Goal: Task Accomplishment & Management: Use online tool/utility

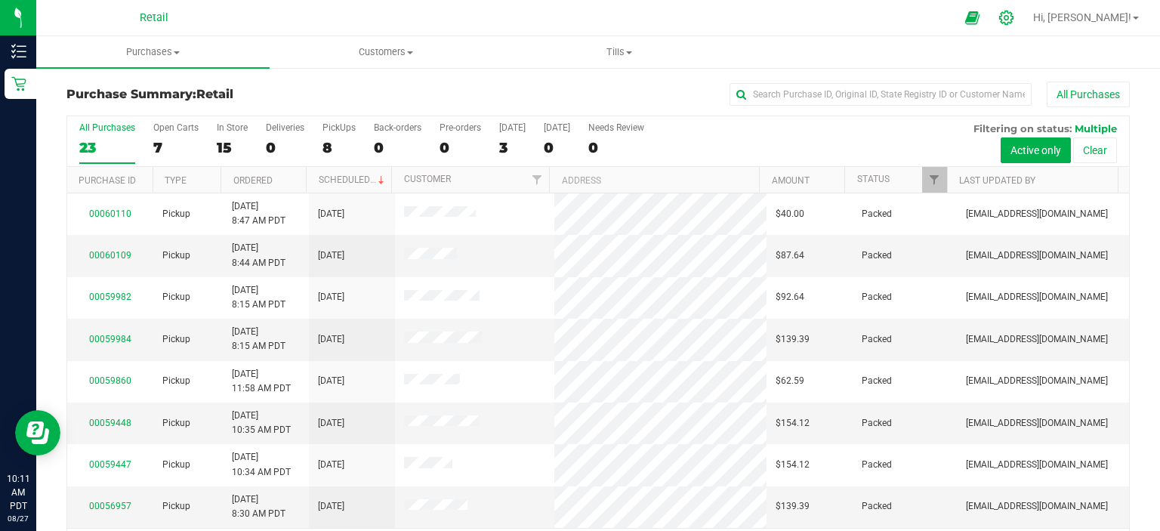
click at [1018, 24] on div at bounding box center [1006, 18] width 21 height 16
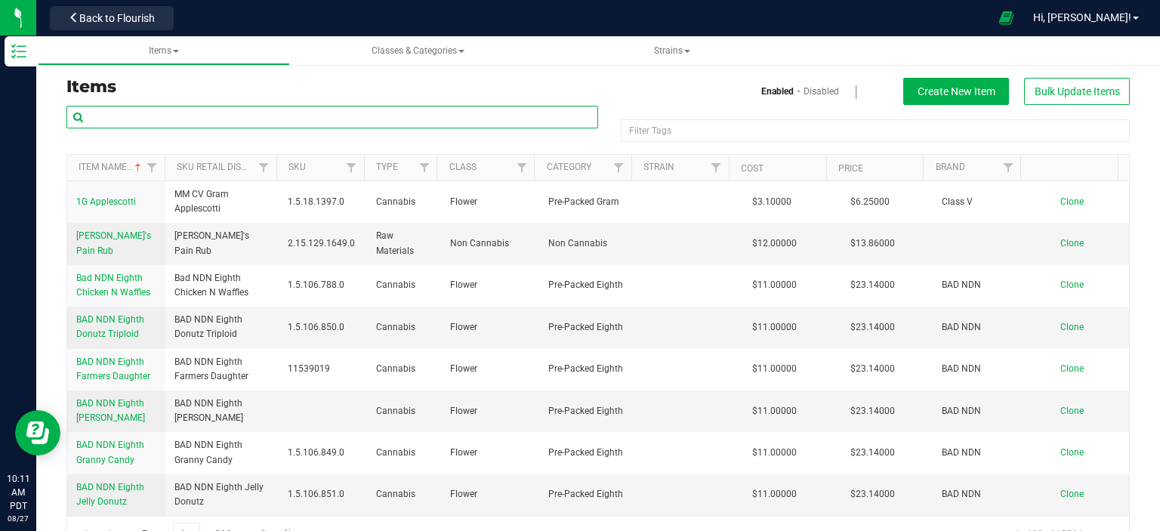
click at [304, 123] on input "text" at bounding box center [332, 117] width 532 height 23
type input "cherry nova"
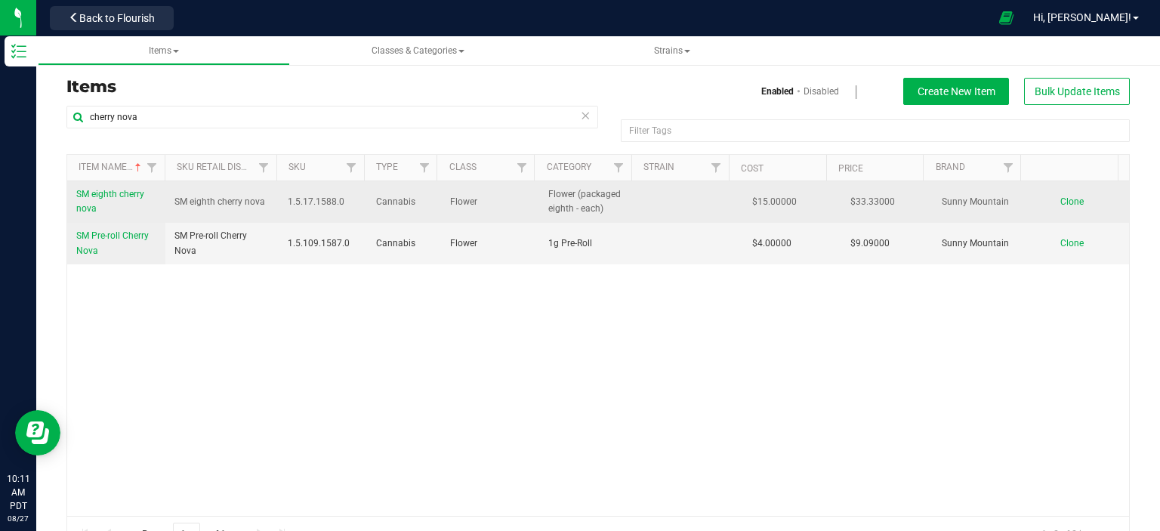
click at [107, 196] on span "SM eighth cherry nova" at bounding box center [110, 201] width 68 height 25
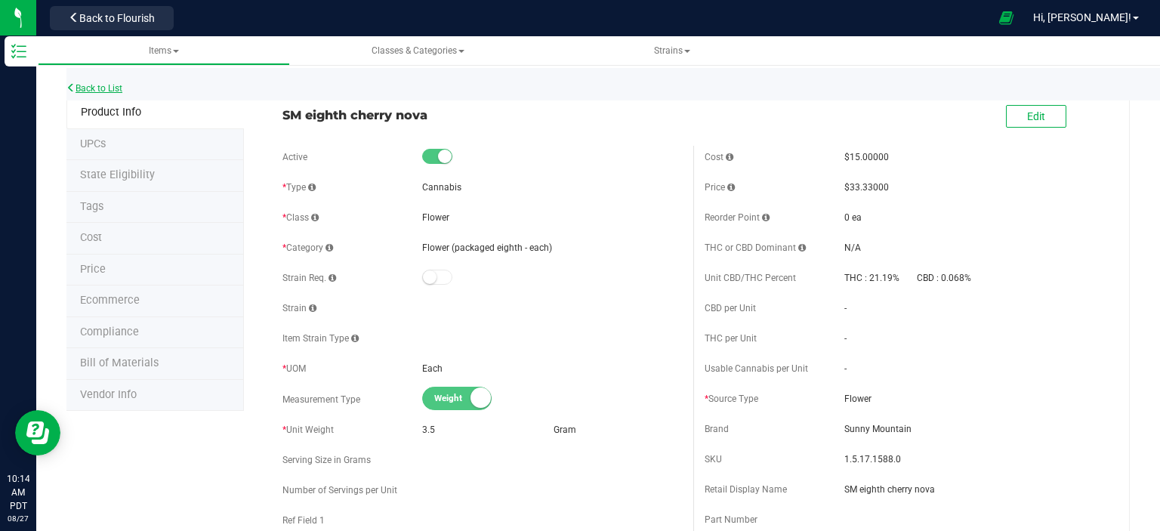
click at [105, 87] on link "Back to List" at bounding box center [94, 88] width 56 height 11
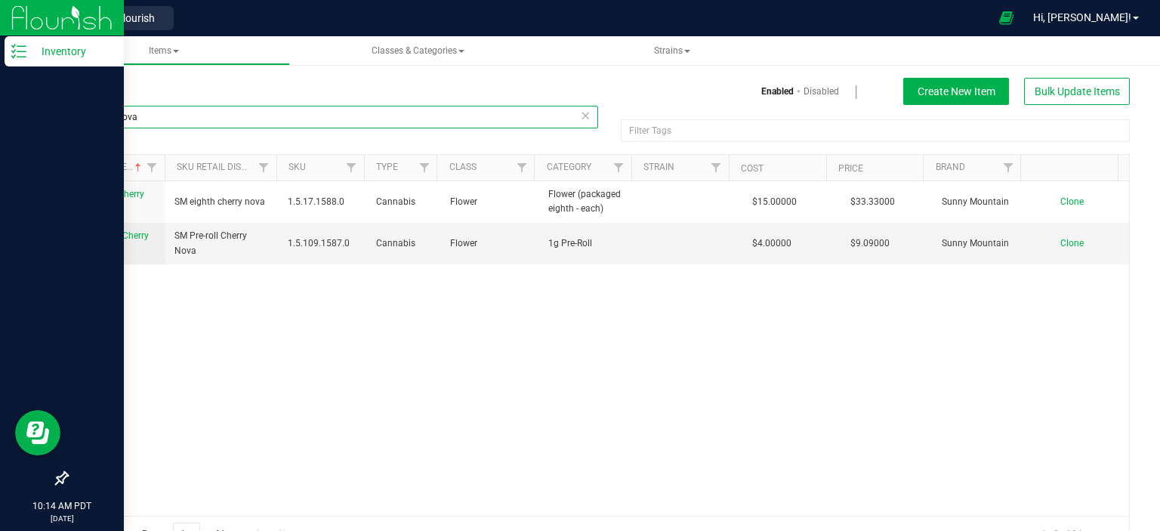
drag, startPoint x: 159, startPoint y: 116, endPoint x: 21, endPoint y: 122, distance: 138.4
click at [21, 122] on div "Inventory 10:14 AM PDT [DATE] 08/27 Retail Back to Flourish Hi, [PERSON_NAME]! …" at bounding box center [580, 265] width 1160 height 531
type input "sm"
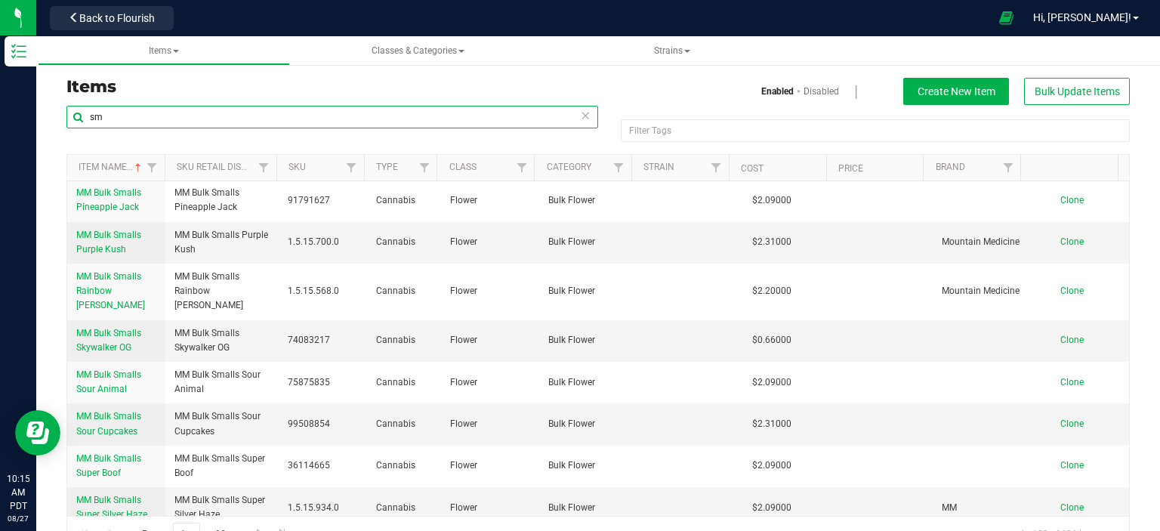
scroll to position [4001, 0]
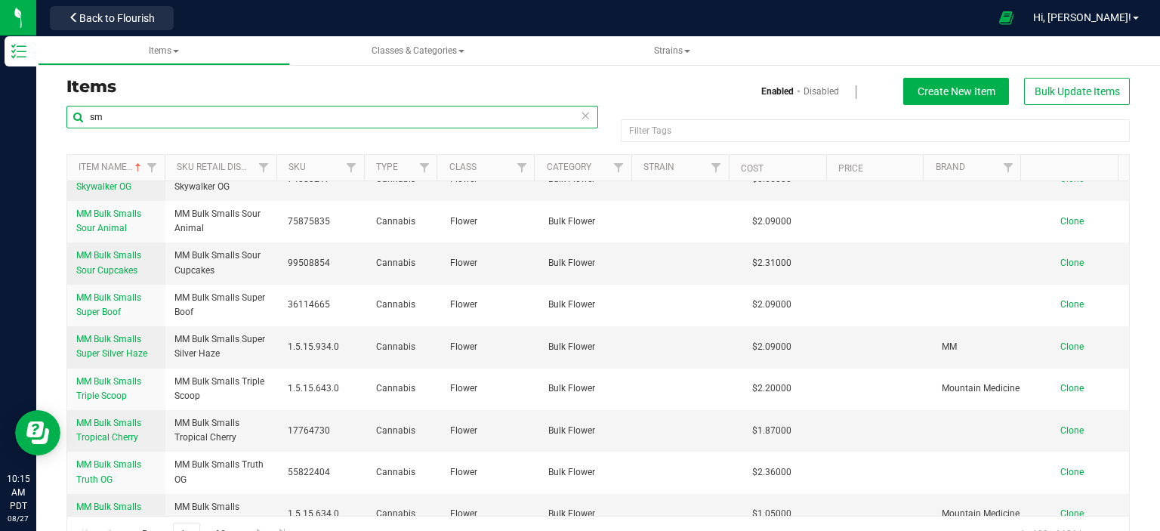
drag, startPoint x: 84, startPoint y: 115, endPoint x: 54, endPoint y: 121, distance: 30.8
click at [54, 121] on div "Items Enabled Disabled Create New Item Bulk Update Items sm Filter Tags Filter …" at bounding box center [598, 306] width 1124 height 524
type input "SM"
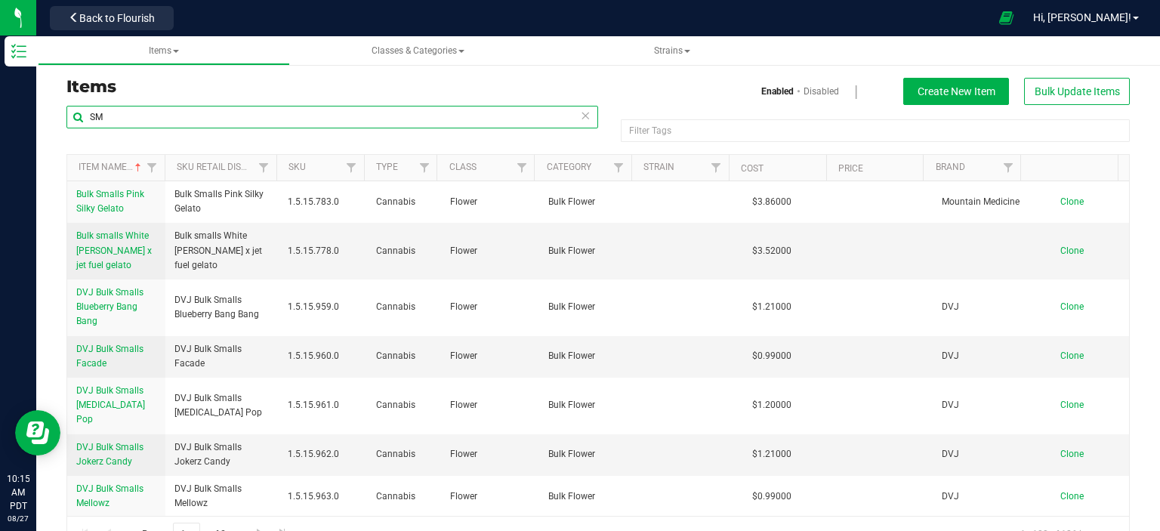
drag, startPoint x: 160, startPoint y: 118, endPoint x: 45, endPoint y: 122, distance: 114.9
click at [45, 122] on div "Items Enabled Disabled Create New Item Bulk Update Items SM Filter Tags Filter …" at bounding box center [598, 306] width 1124 height 524
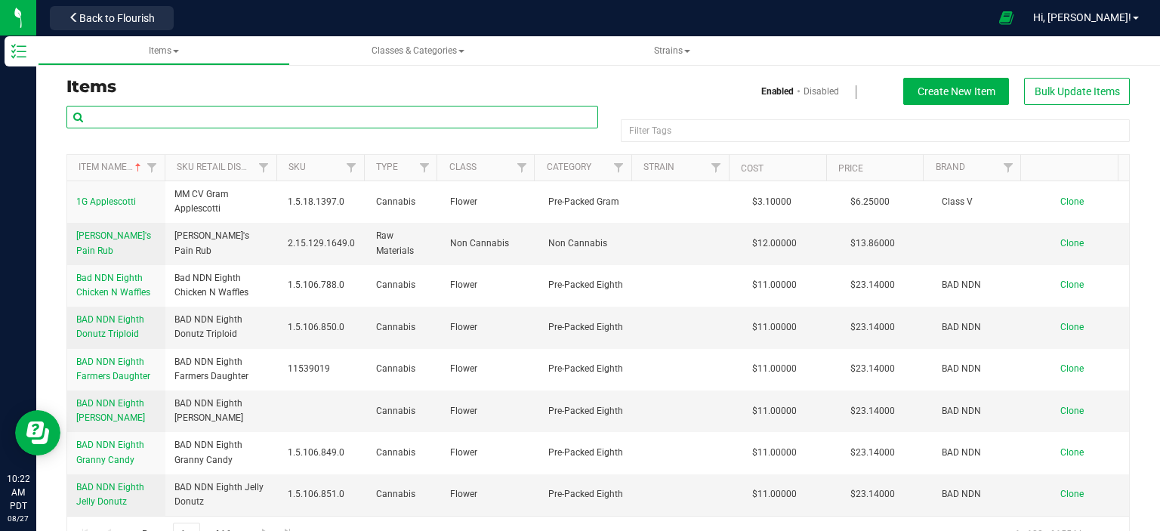
type input "R"
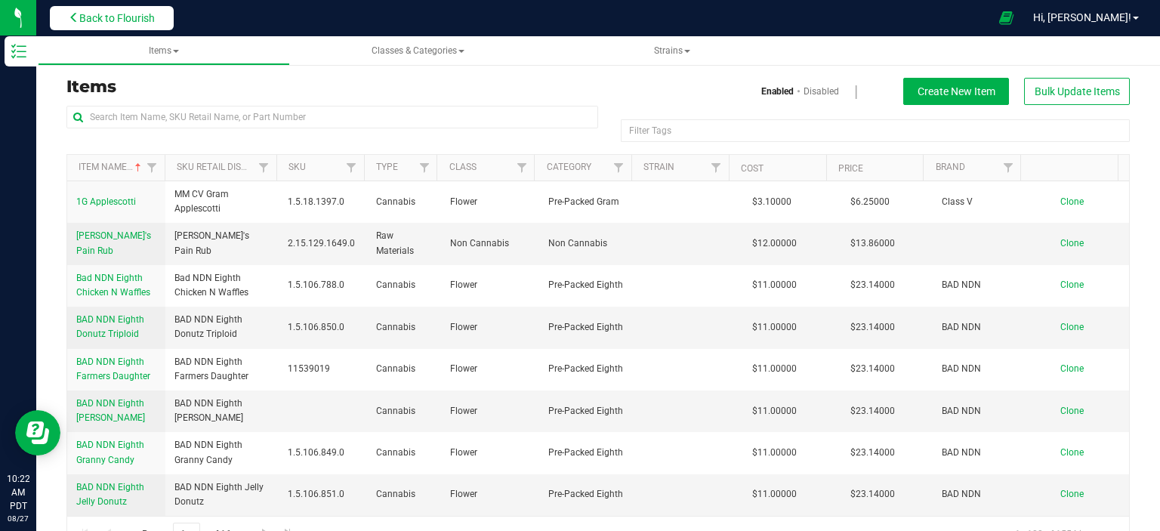
click at [112, 17] on span "Back to Flourish" at bounding box center [117, 18] width 76 height 12
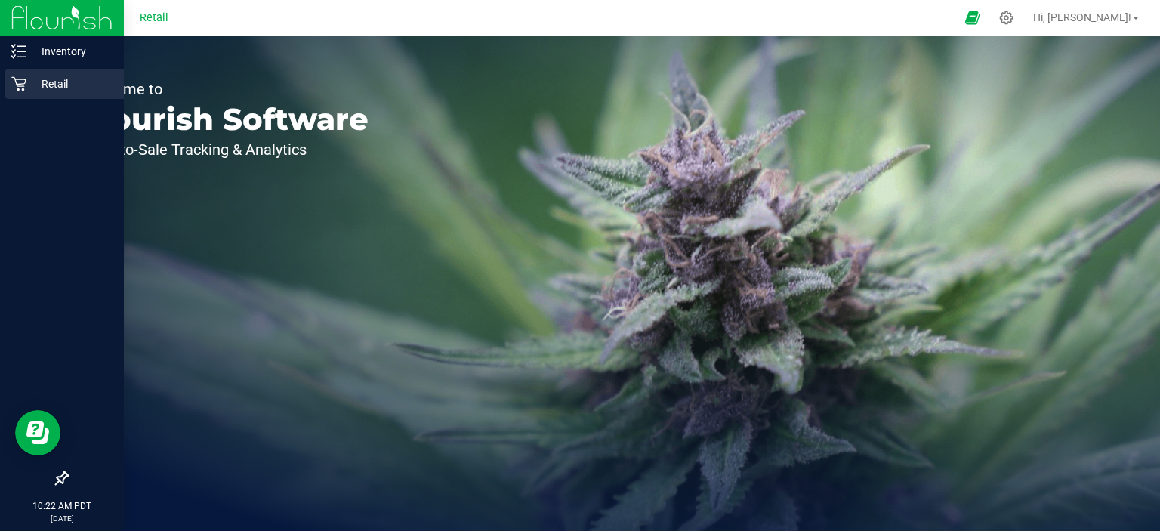
click at [23, 89] on icon at bounding box center [18, 84] width 14 height 14
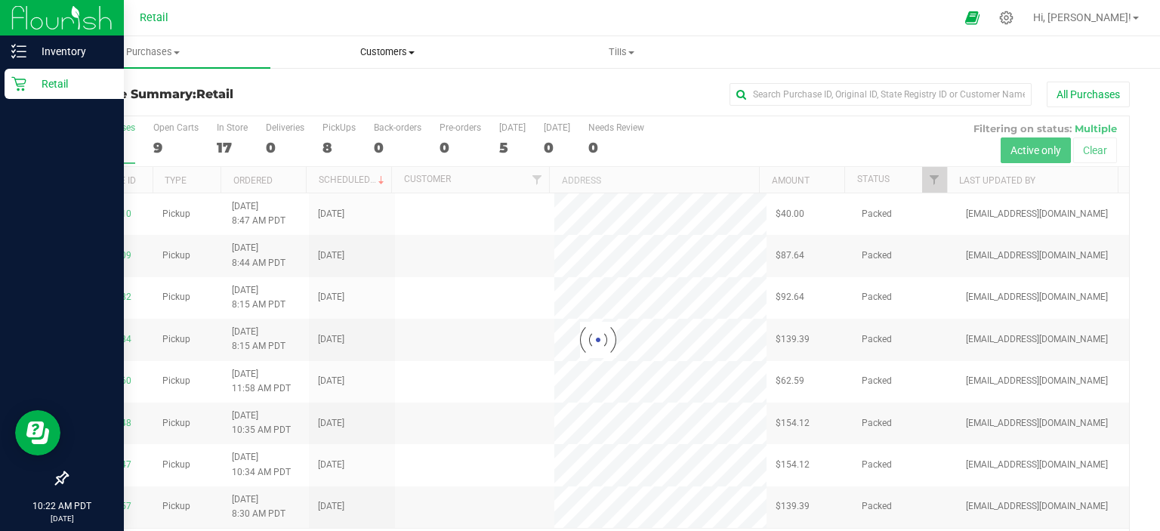
click at [396, 49] on span "Customers" at bounding box center [387, 52] width 233 height 14
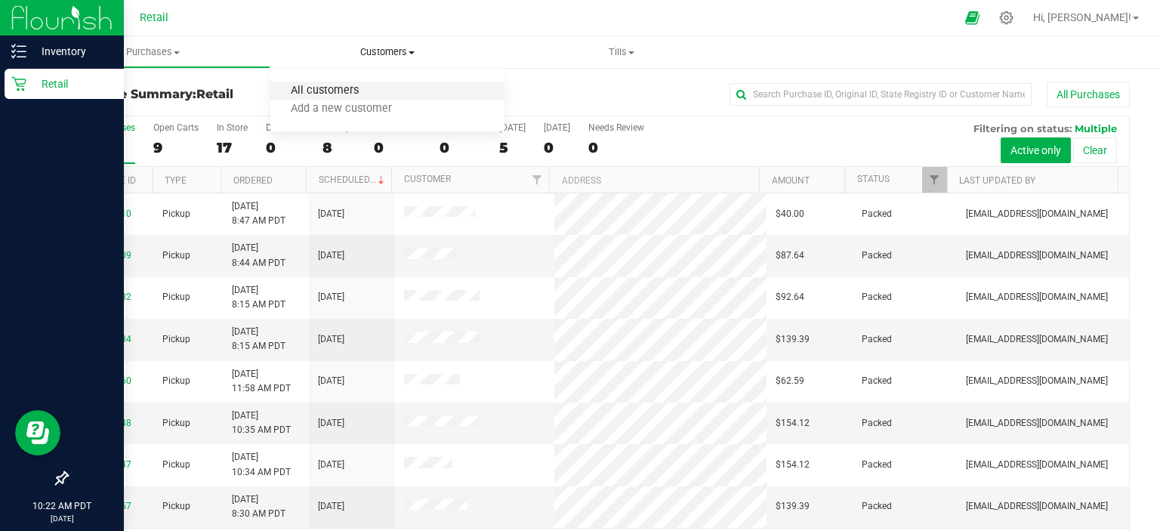
click at [354, 88] on span "All customers" at bounding box center [324, 91] width 109 height 13
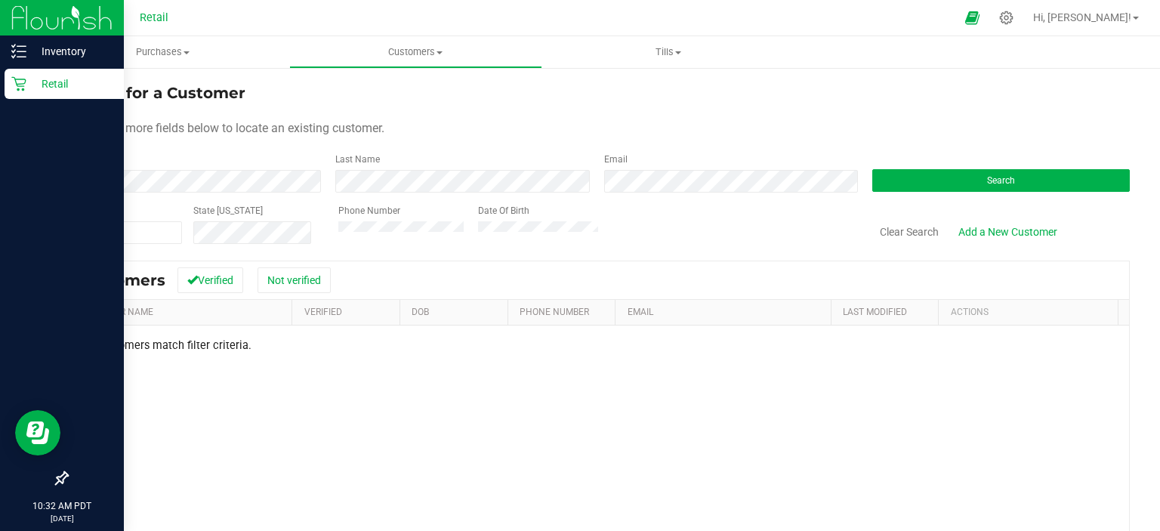
click at [31, 90] on p "Retail" at bounding box center [71, 84] width 91 height 18
